Goal: Task Accomplishment & Management: Manage account settings

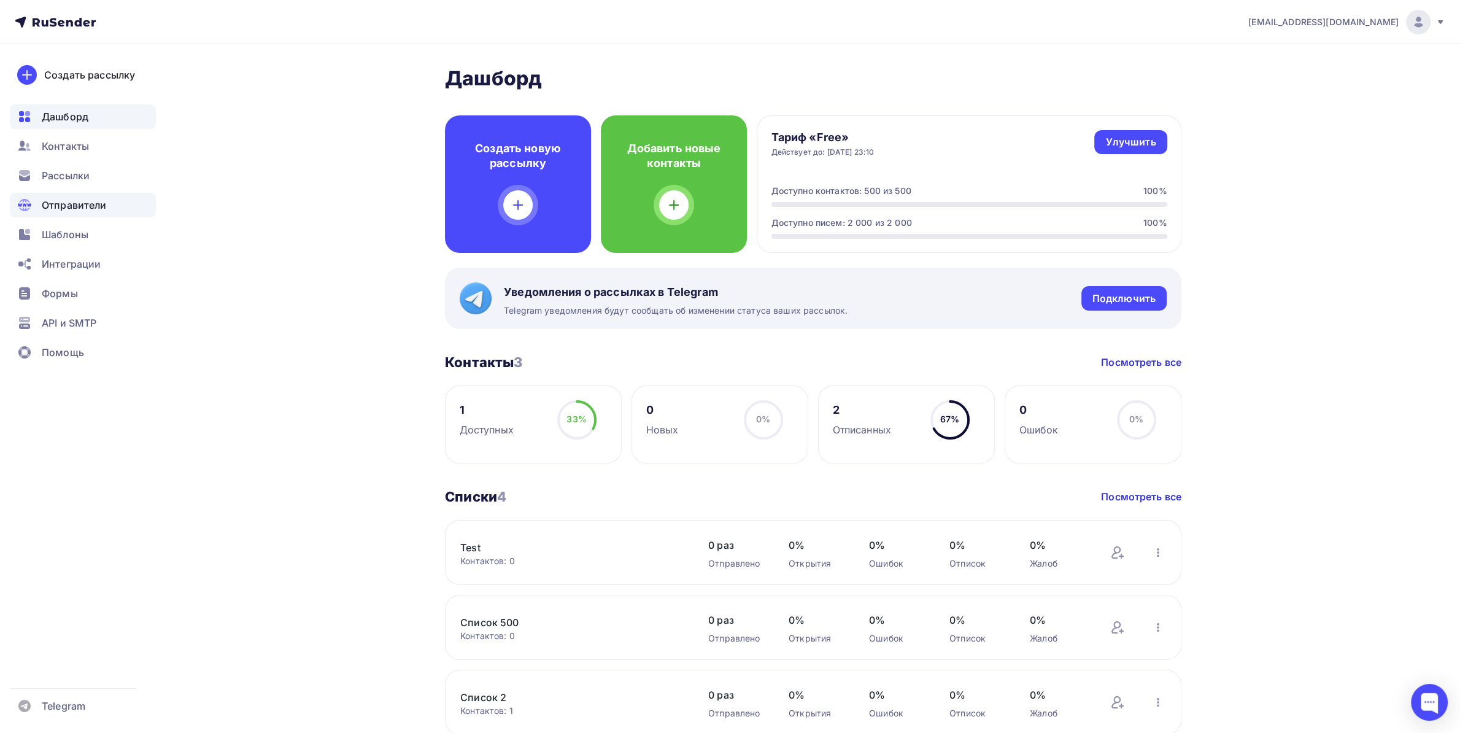
click at [83, 205] on span "Отправители" at bounding box center [74, 205] width 65 height 15
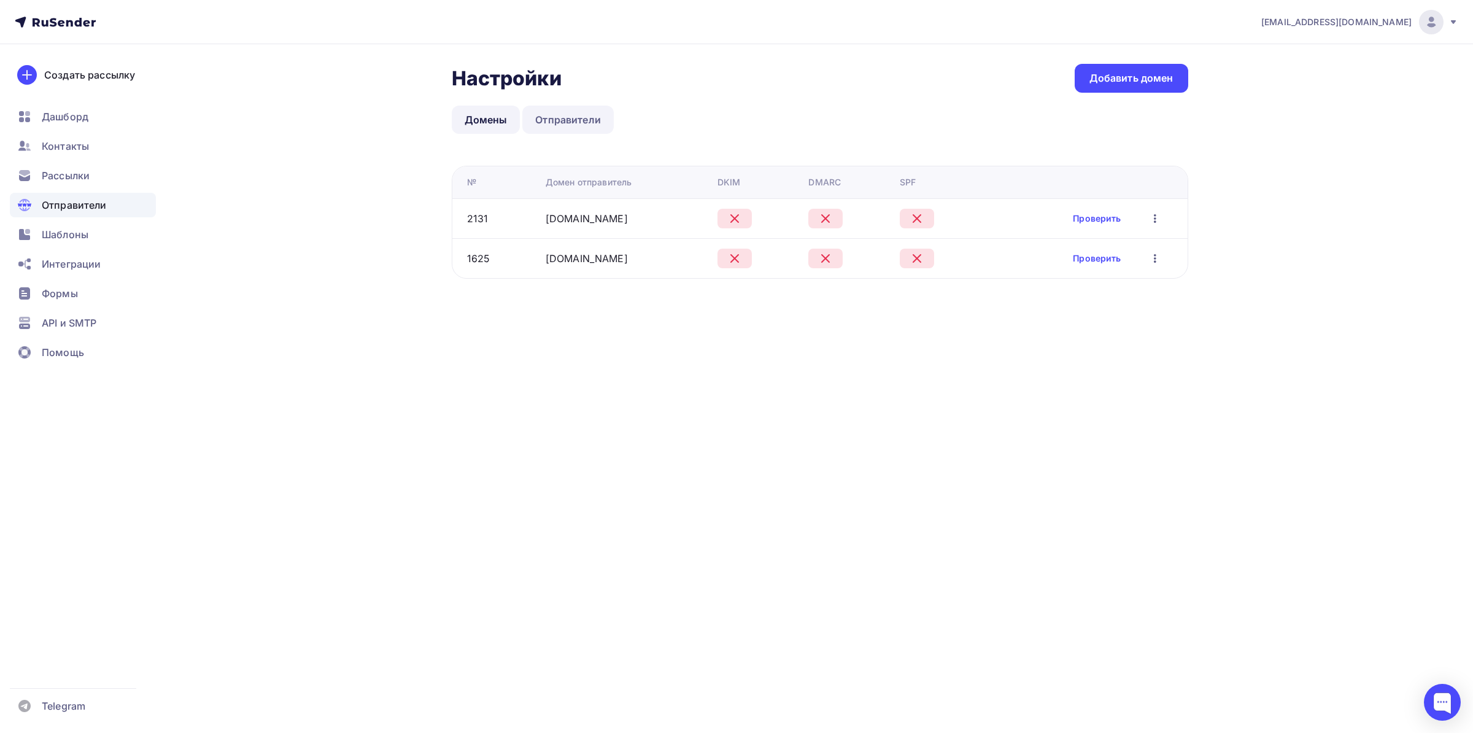
click at [585, 122] on link "Отправители" at bounding box center [567, 120] width 91 height 28
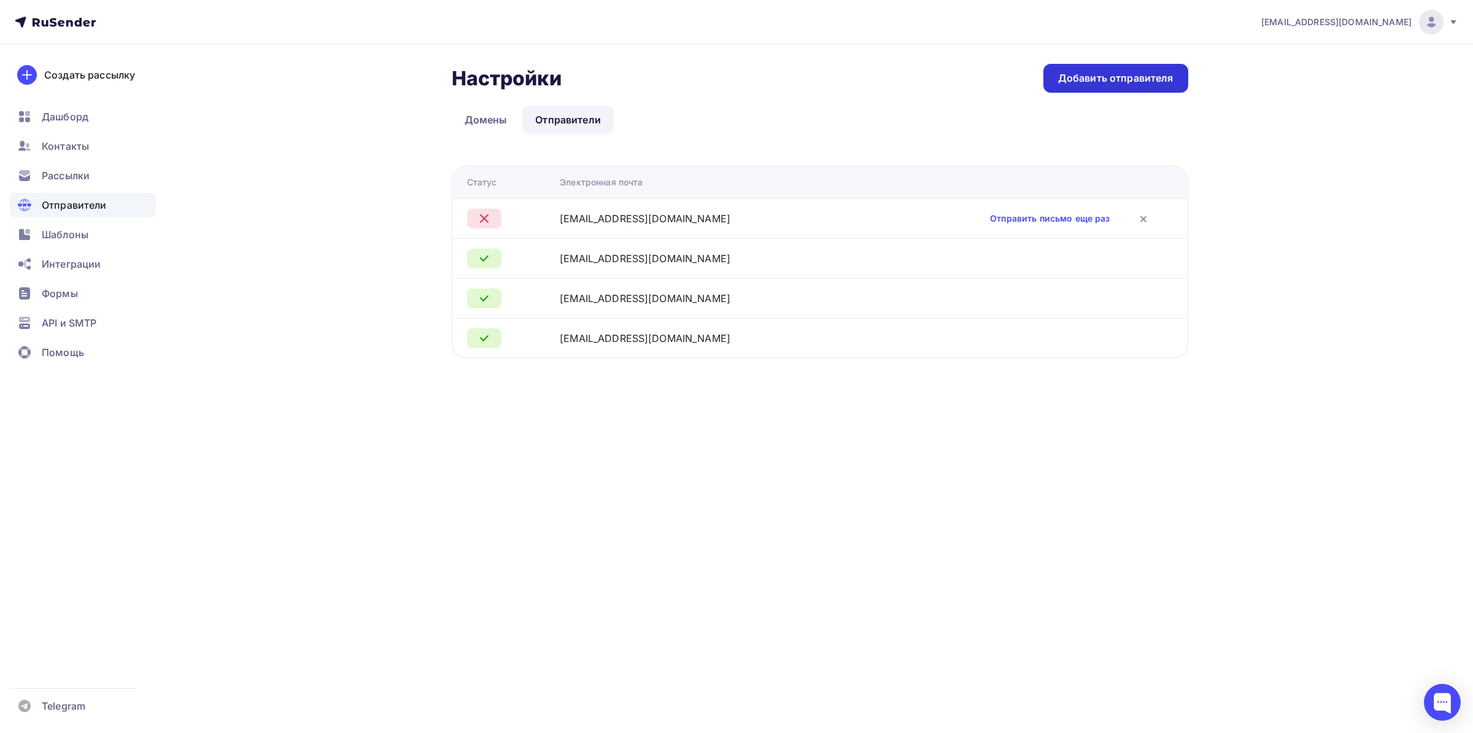
click at [1104, 74] on div "Добавить отправителя" at bounding box center [1115, 78] width 115 height 14
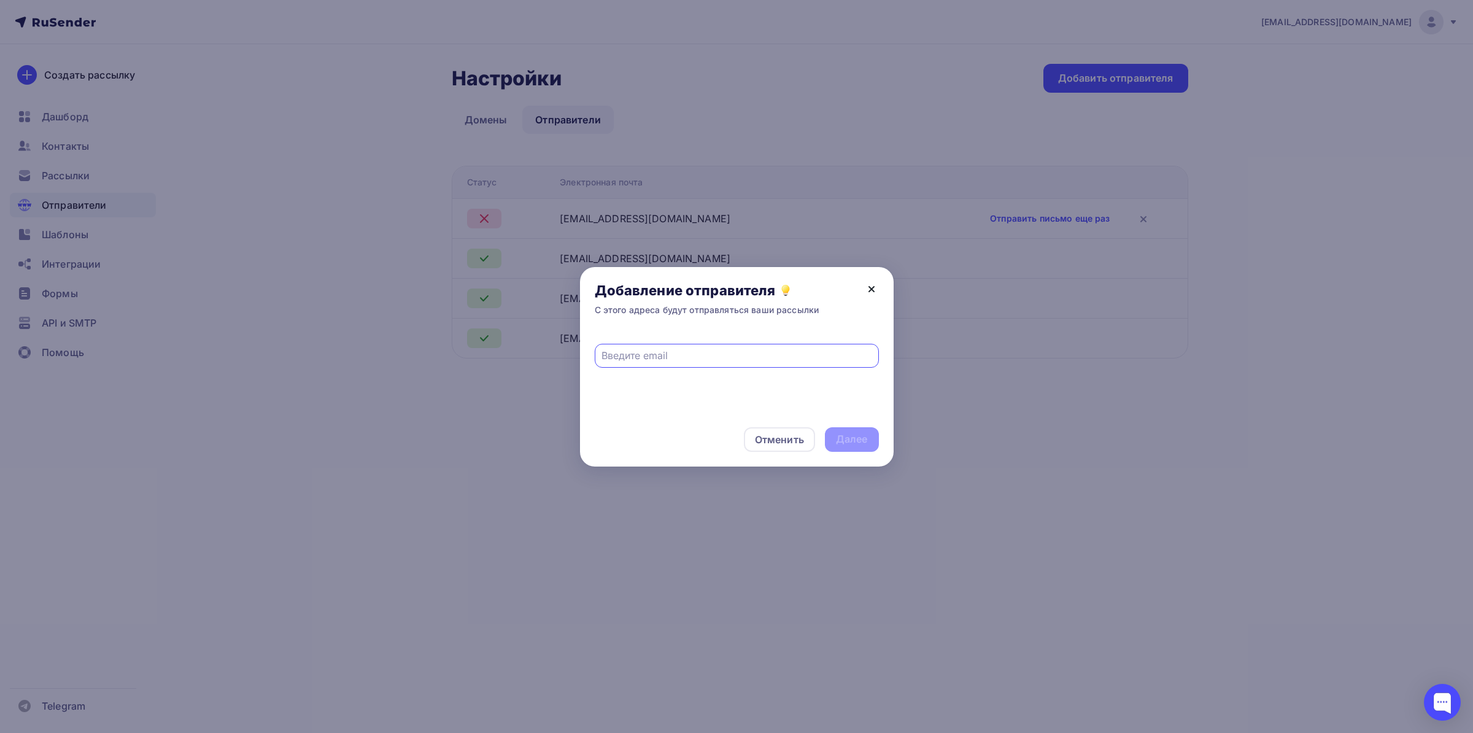
click at [876, 295] on icon at bounding box center [871, 289] width 15 height 15
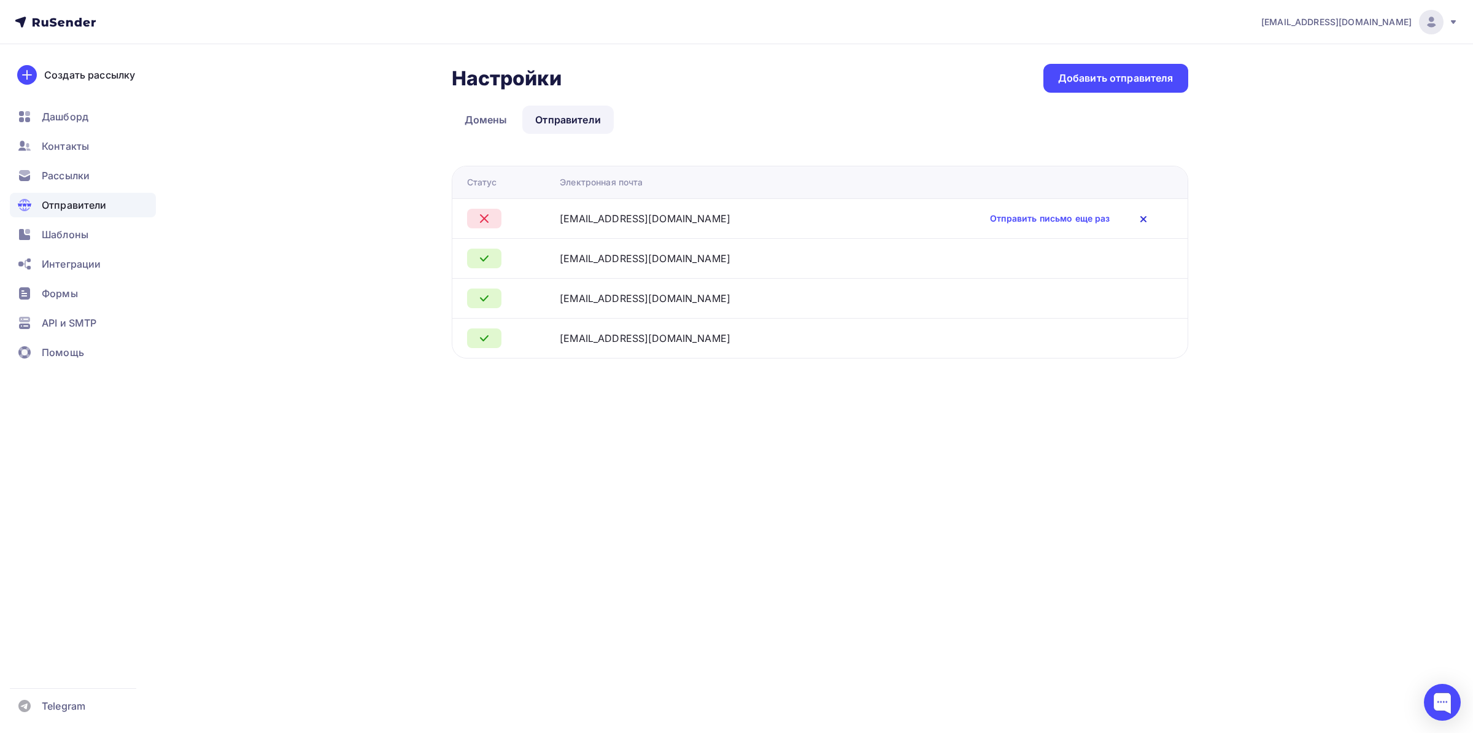
click at [1136, 223] on icon at bounding box center [1143, 219] width 15 height 15
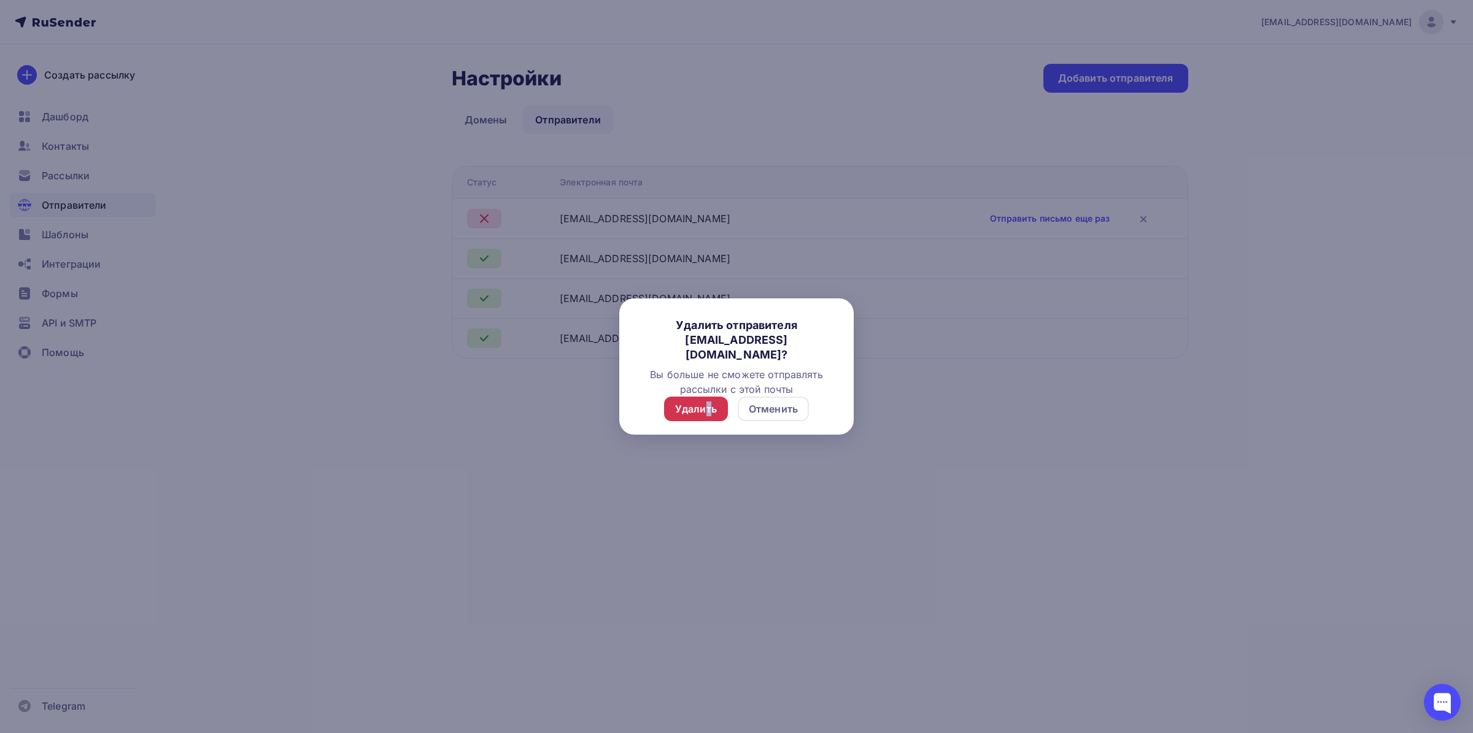
click at [707, 401] on div "Удалить" at bounding box center [696, 408] width 64 height 25
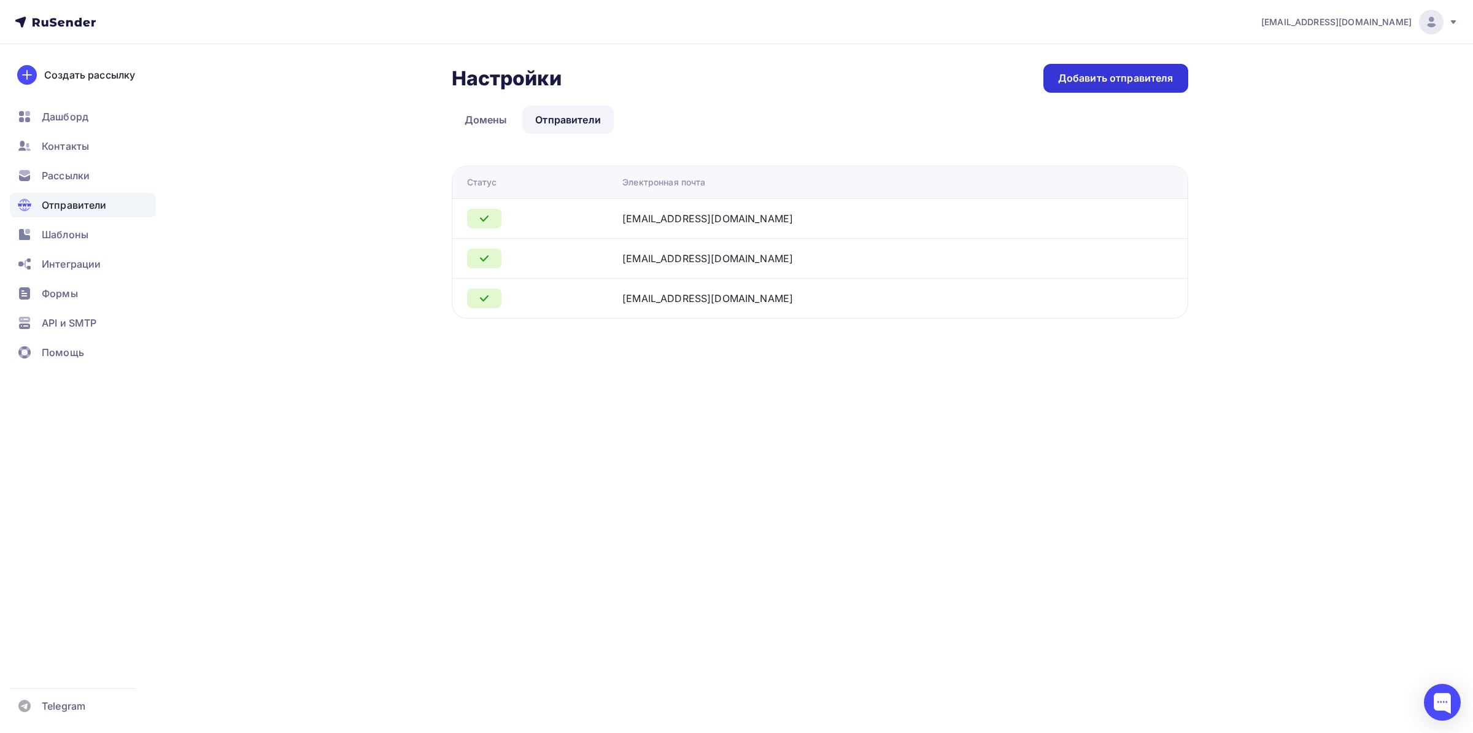
click at [1077, 79] on div "Добавить отправителя" at bounding box center [1115, 78] width 115 height 14
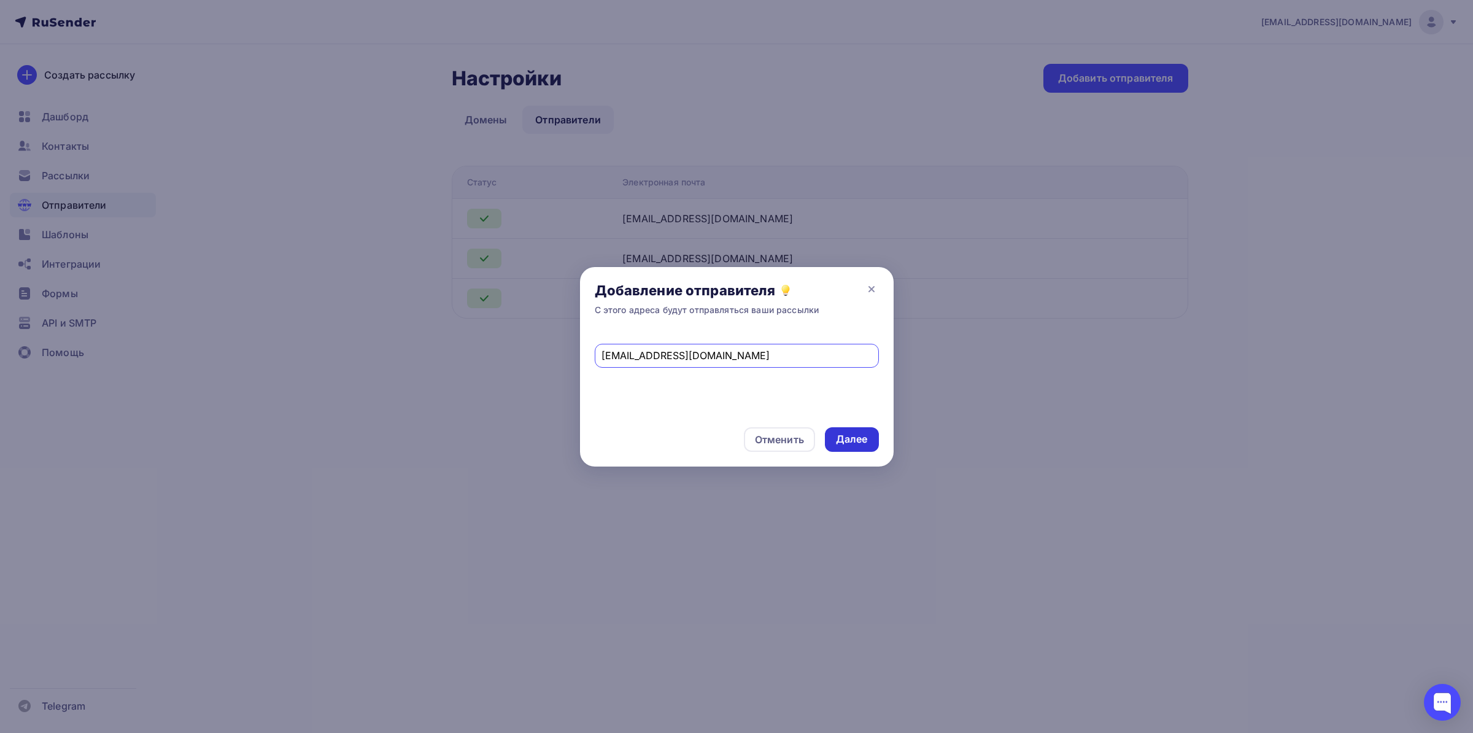
type input "[EMAIL_ADDRESS][DOMAIN_NAME]"
click at [846, 442] on div "Далее" at bounding box center [852, 439] width 32 height 14
click at [766, 450] on div "Отменить" at bounding box center [779, 439] width 71 height 25
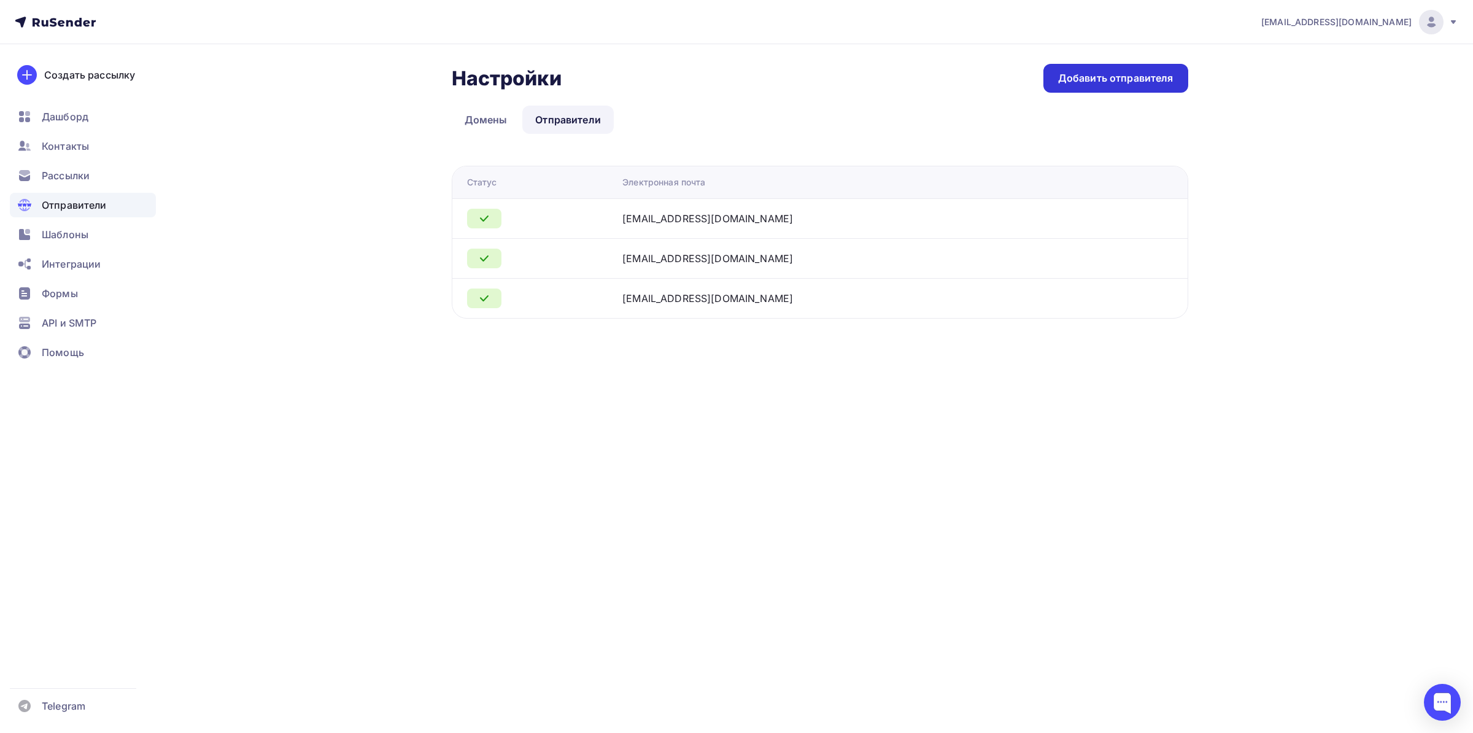
click at [1092, 80] on div "Добавить отправителя" at bounding box center [1115, 78] width 115 height 14
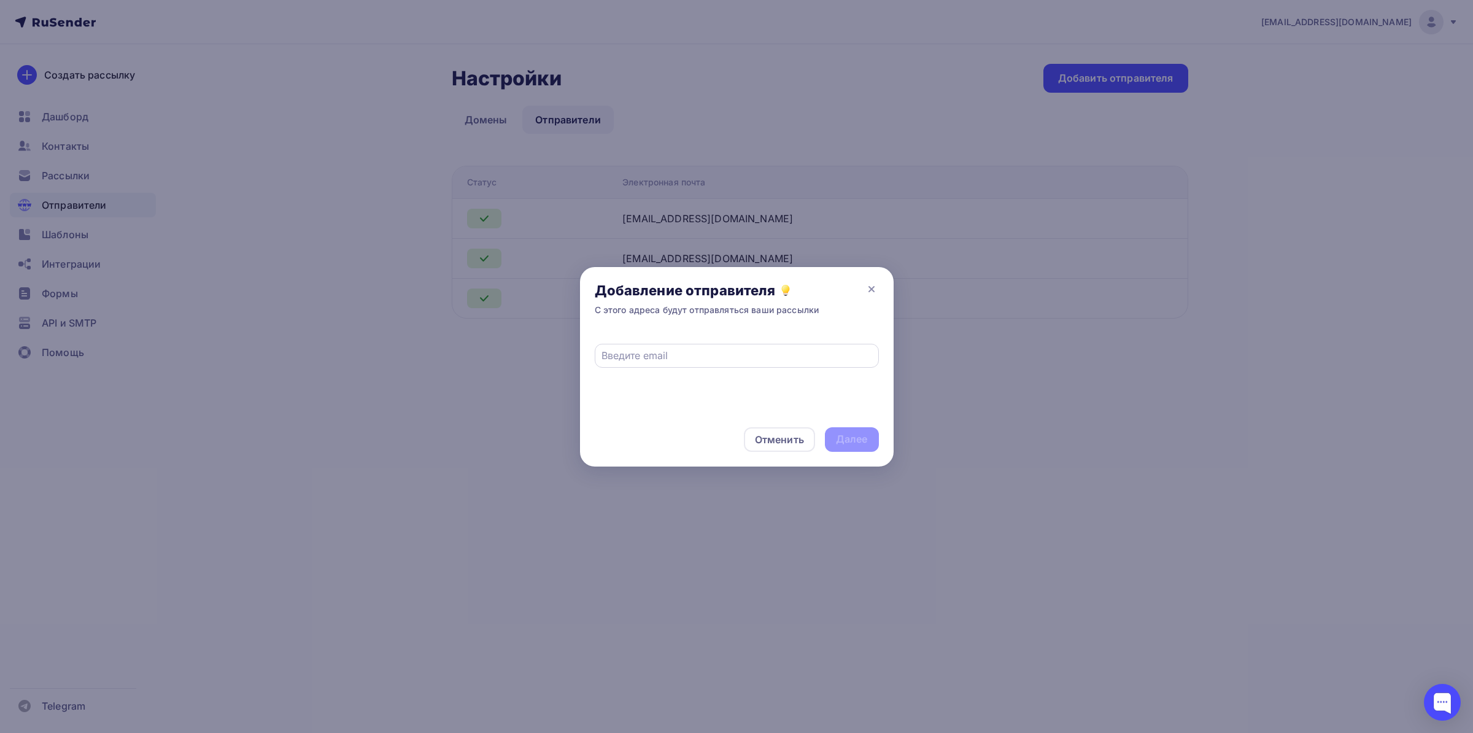
click at [682, 367] on div at bounding box center [737, 356] width 284 height 24
click at [870, 287] on icon at bounding box center [871, 289] width 5 height 5
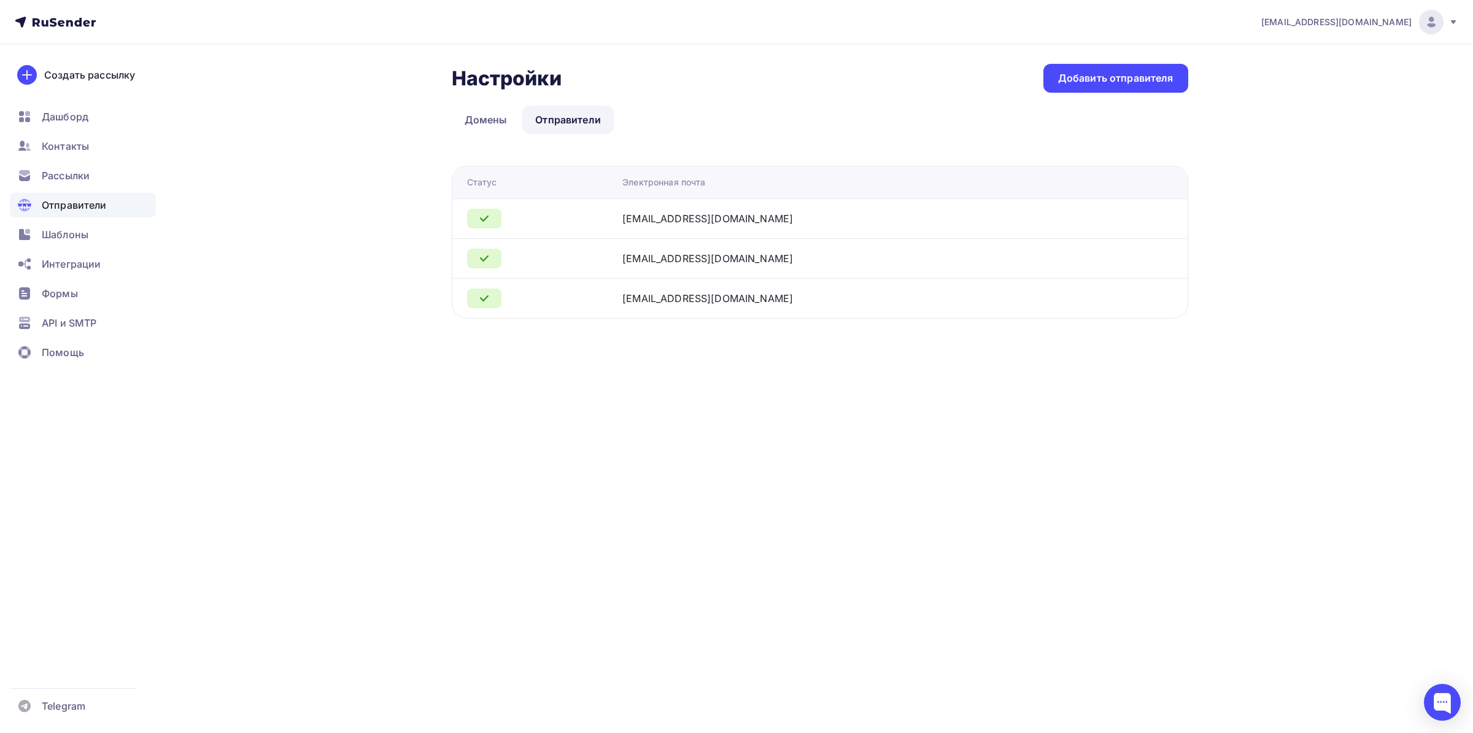
click at [681, 299] on div "[EMAIL_ADDRESS][DOMAIN_NAME]" at bounding box center [707, 298] width 171 height 15
click at [1068, 77] on div "Добавить отправителя" at bounding box center [1115, 78] width 115 height 14
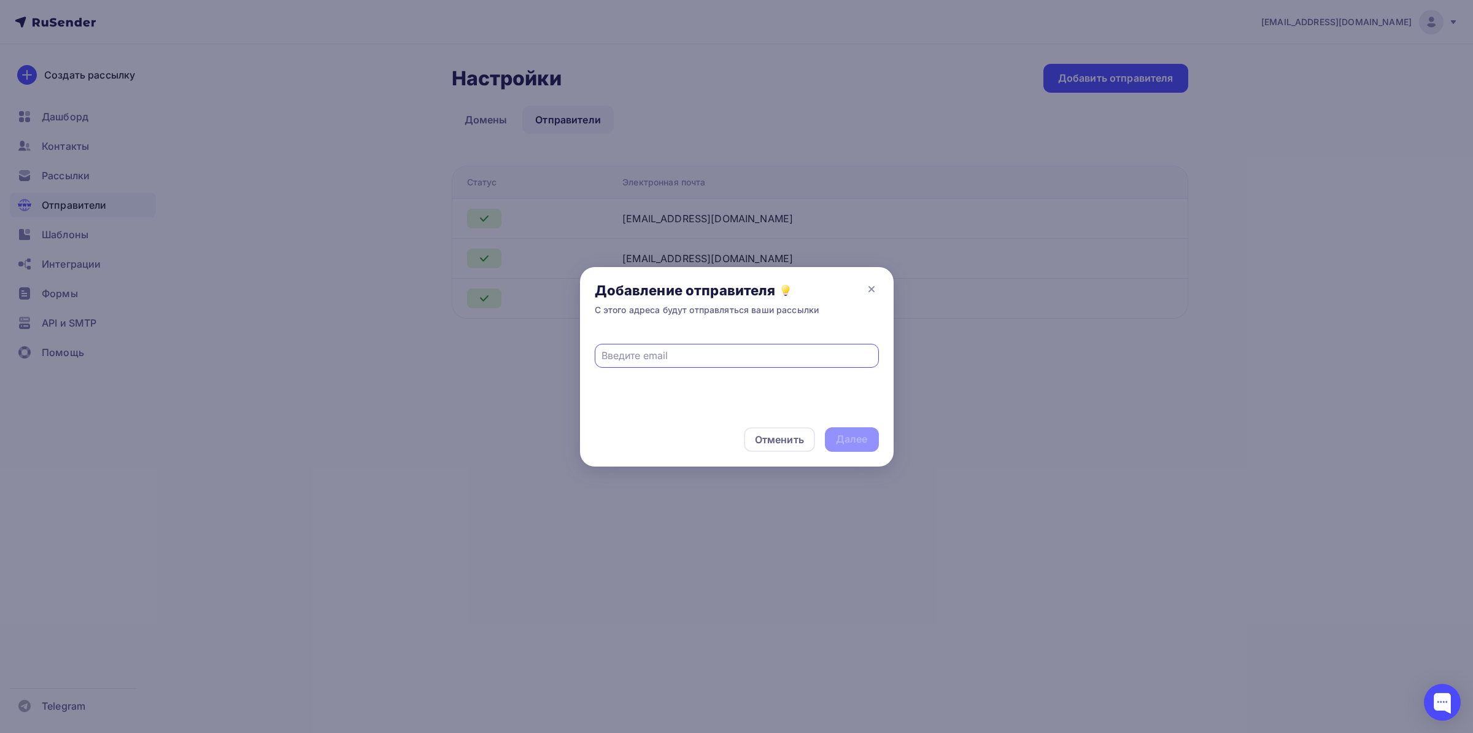
click at [690, 358] on input "text" at bounding box center [736, 355] width 270 height 15
type input "[EMAIL_ADDRESS][DOMAIN_NAME]"
click at [871, 445] on div "Далее" at bounding box center [852, 439] width 54 height 25
click at [880, 287] on div "Добавление отправителя С этого адреса будут отправляться ваши рассылки" at bounding box center [737, 299] width 314 height 64
click at [873, 287] on icon at bounding box center [871, 289] width 15 height 15
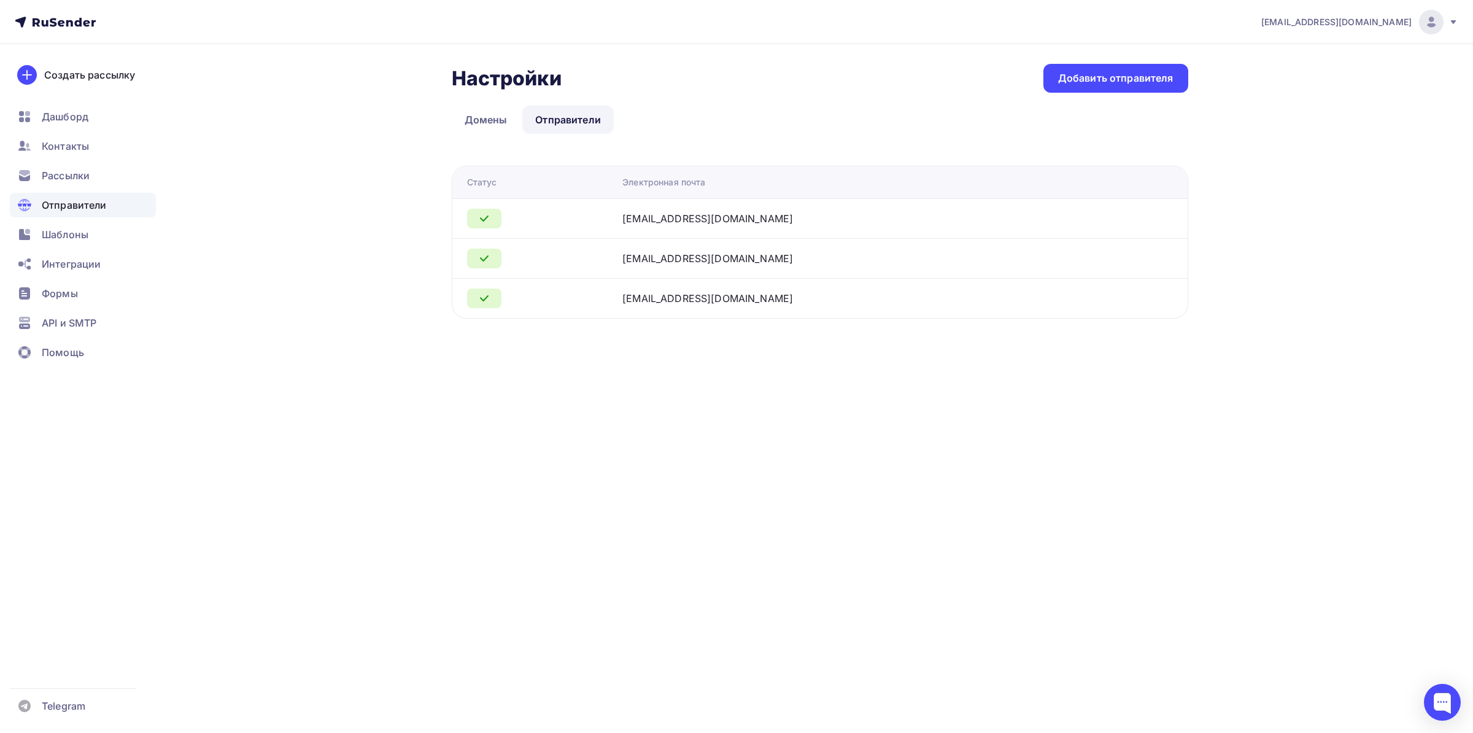
click at [872, 287] on icon at bounding box center [871, 289] width 15 height 15
drag, startPoint x: 1093, startPoint y: 97, endPoint x: 1096, endPoint y: 82, distance: 15.0
click at [1093, 95] on div "Настройки Настройки Добавить отправителя Домены Отправители Отправители Домены …" at bounding box center [820, 191] width 736 height 255
click at [1096, 82] on div "Добавить отправителя" at bounding box center [1115, 78] width 115 height 14
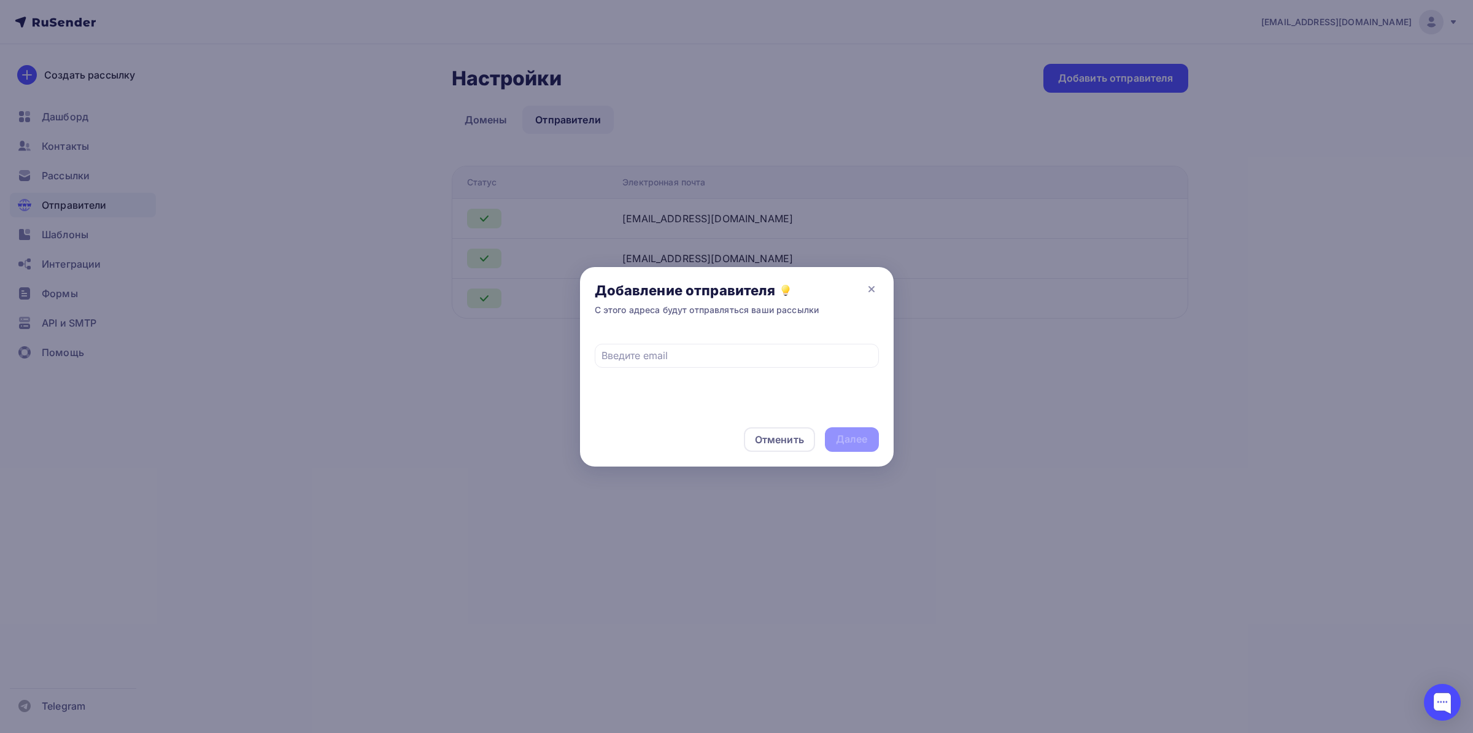
drag, startPoint x: 665, startPoint y: 364, endPoint x: 671, endPoint y: 342, distance: 22.3
click at [668, 355] on div at bounding box center [737, 356] width 284 height 24
click at [665, 356] on input "text" at bounding box center [736, 355] width 270 height 15
type input "[EMAIL_ADDRESS][DOMAIN_NAME]"
click at [855, 436] on div "Далее" at bounding box center [852, 439] width 32 height 14
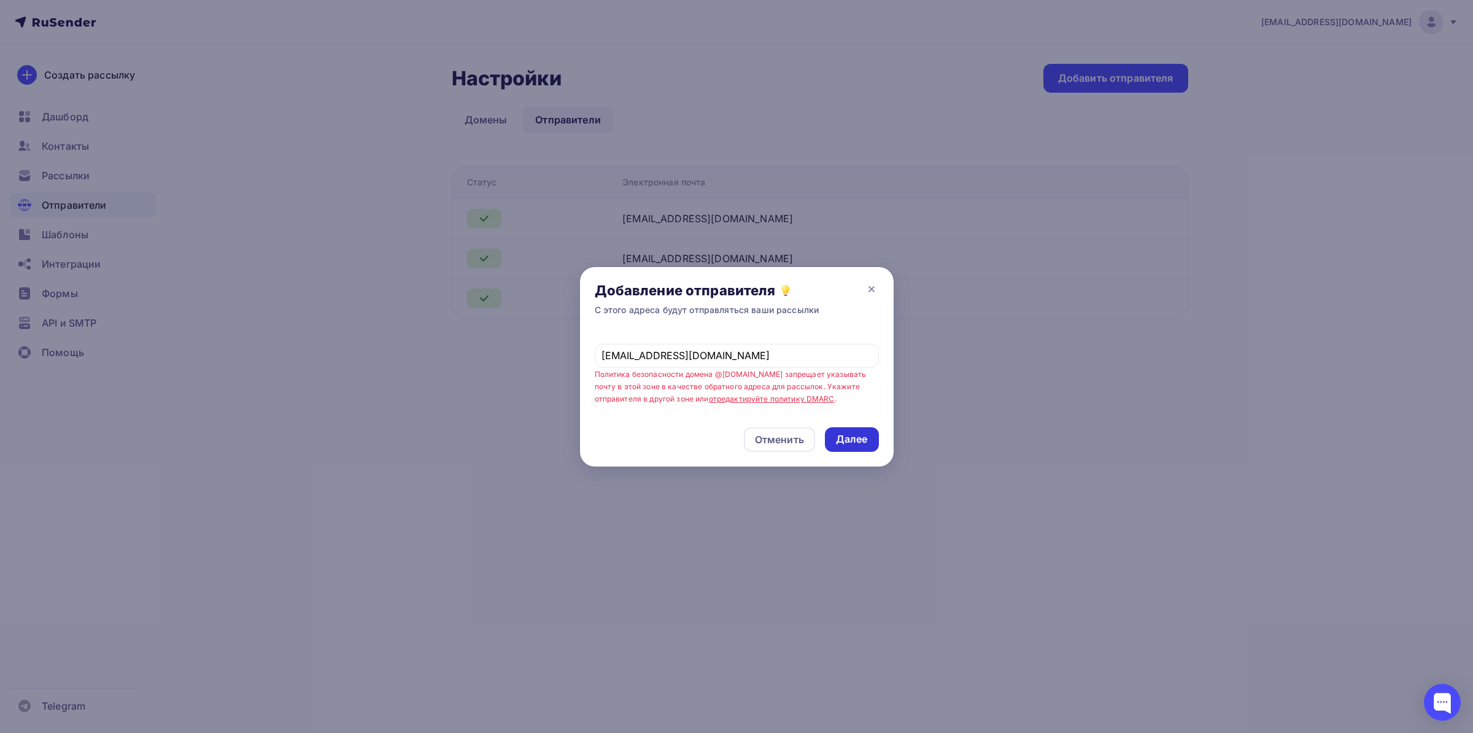
click at [846, 444] on div "Далее" at bounding box center [852, 439] width 32 height 14
click at [872, 288] on icon at bounding box center [871, 289] width 5 height 5
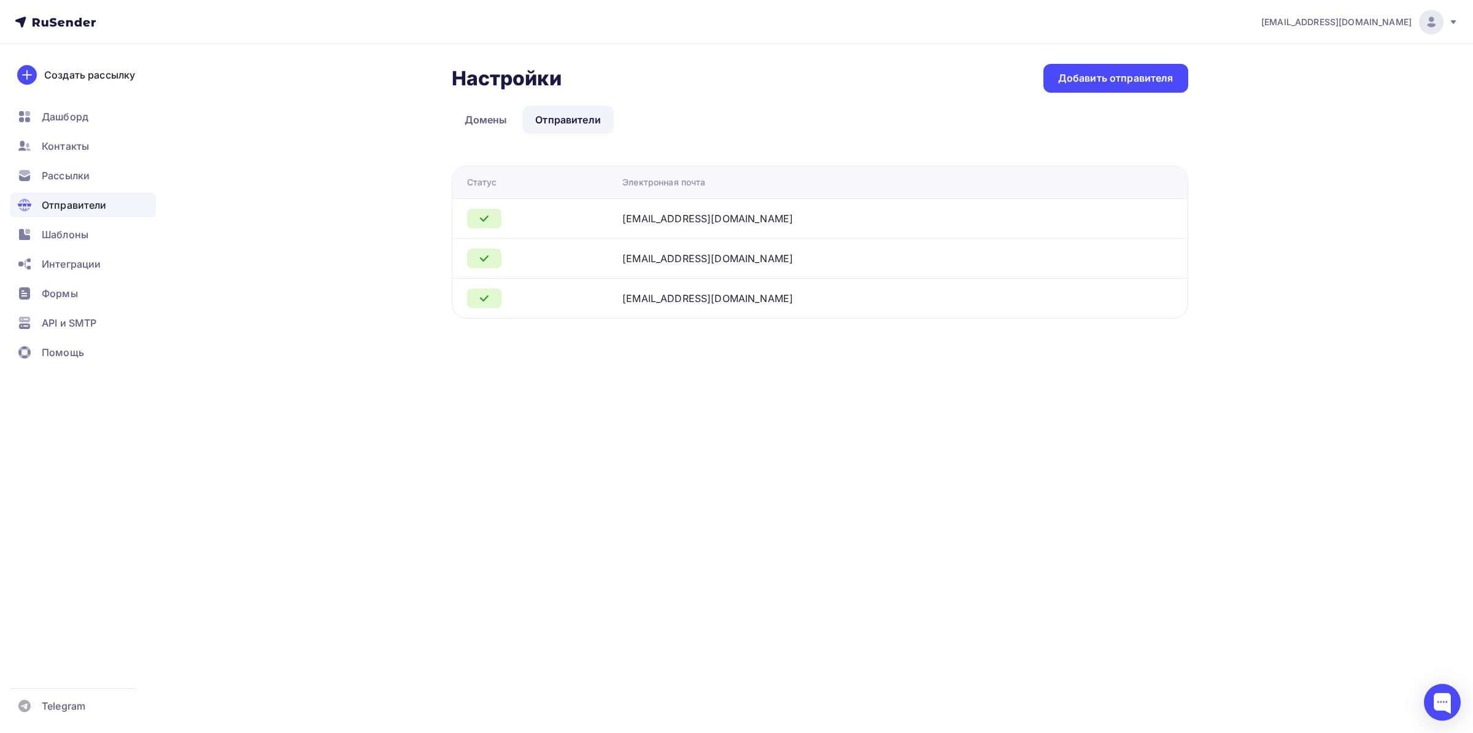
click at [249, 732] on div "[EMAIL_ADDRESS][DOMAIN_NAME] Аккаунт Тарифы Выйти Создать рассылку [GEOGRAPHIC_…" at bounding box center [736, 366] width 1473 height 733
